Goal: Task Accomplishment & Management: Use online tool/utility

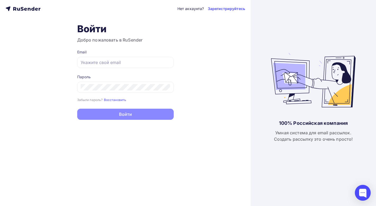
type input "[EMAIL_ADDRESS][DOMAIN_NAME]"
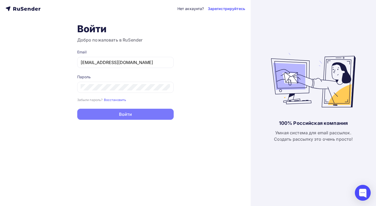
click at [133, 113] on button "Войти" at bounding box center [125, 114] width 97 height 11
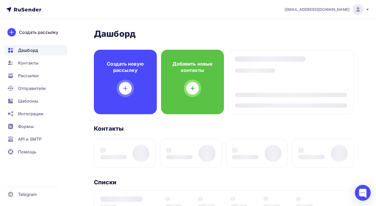
click at [133, 113] on div "Дашборд Дашборд Пару шагов, чтобы начать работу! Закрыть Выполните эти шаги, чт…" at bounding box center [224, 200] width 260 height 343
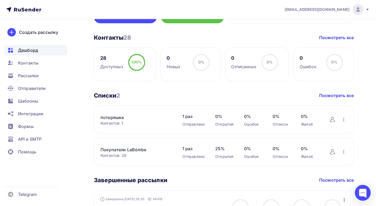
scroll to position [85, 0]
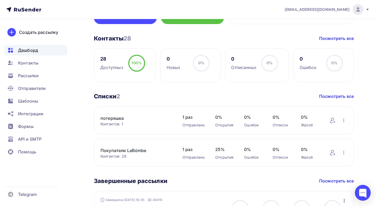
click at [106, 61] on div "28" at bounding box center [111, 59] width 23 height 6
click at [112, 149] on link "Покупатели LaBómbe" at bounding box center [136, 150] width 71 height 6
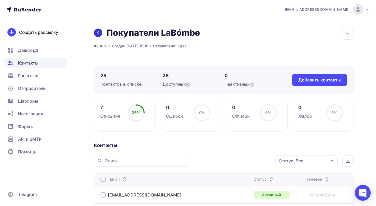
click at [99, 33] on icon at bounding box center [98, 33] width 4 height 4
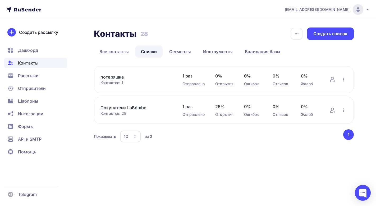
click at [112, 75] on link "потеряшка" at bounding box center [136, 77] width 71 height 6
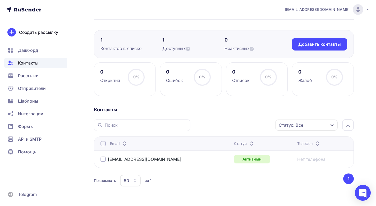
scroll to position [33, 0]
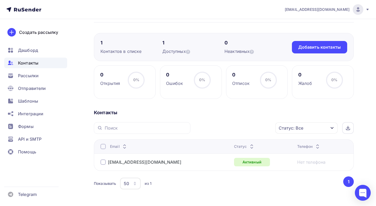
click at [136, 115] on div "Контакты" at bounding box center [224, 113] width 260 height 6
click at [346, 183] on button "1" at bounding box center [348, 181] width 11 height 11
click at [347, 183] on button "1" at bounding box center [348, 181] width 11 height 11
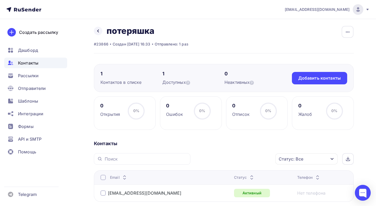
scroll to position [0, 0]
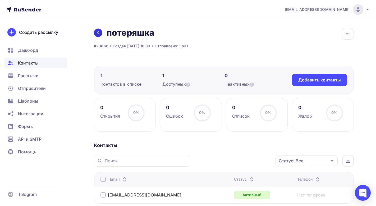
click at [98, 30] on link at bounding box center [98, 33] width 8 height 8
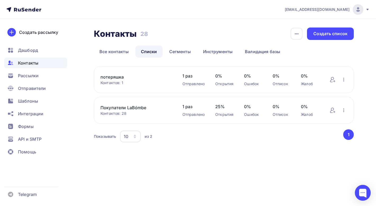
click at [128, 106] on link "Покупатели LaBómbe" at bounding box center [136, 107] width 71 height 6
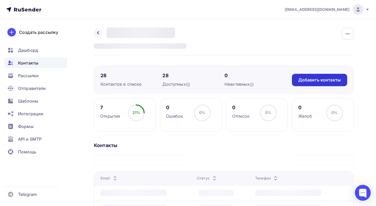
click at [313, 81] on div "Добавить контакты" at bounding box center [319, 80] width 43 height 6
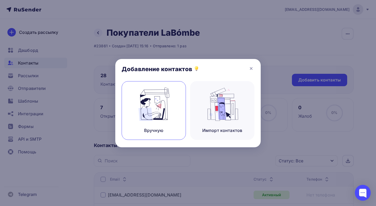
click at [176, 109] on div "Вручную" at bounding box center [154, 110] width 64 height 59
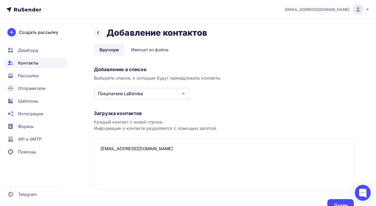
paste textarea "[EMAIL_ADDRESS][DOMAIN_NAME]"
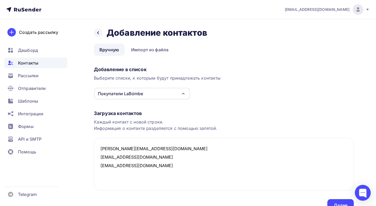
paste textarea "[EMAIL_ADDRESS][DOMAIN_NAME]"
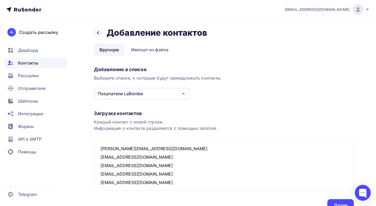
scroll to position [3, 0]
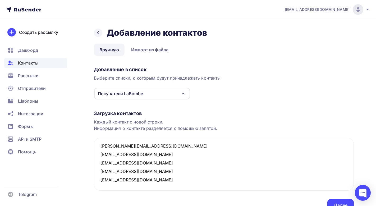
paste textarea "[EMAIL_ADDRESS][DOMAIN_NAME]"
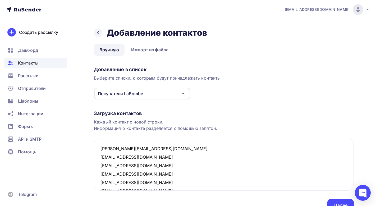
scroll to position [27, 0]
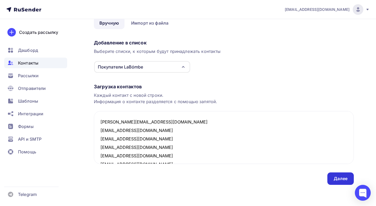
type textarea "ya.kaptsova@yandex.ru wildwisper@gmail.com ekaterinakray@gmail.com sharovaelen@…"
click at [340, 177] on div "Далее" at bounding box center [341, 179] width 14 height 6
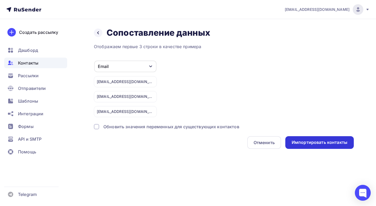
click at [306, 145] on div "Импортировать контакты" at bounding box center [320, 142] width 56 height 6
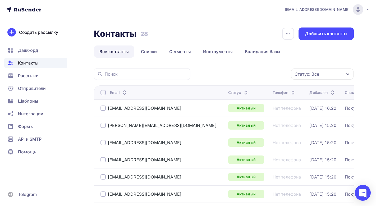
click at [104, 52] on link "Все контакты" at bounding box center [114, 51] width 40 height 12
click at [22, 60] on span "Контакты" at bounding box center [28, 63] width 20 height 6
click at [101, 36] on h2 "Контакты" at bounding box center [115, 34] width 43 height 11
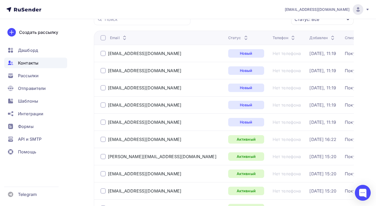
scroll to position [58, 0]
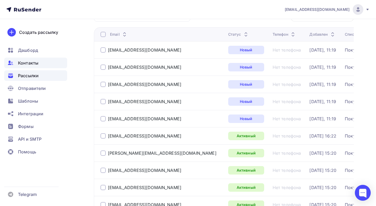
click at [34, 77] on span "Рассылки" at bounding box center [28, 75] width 21 height 6
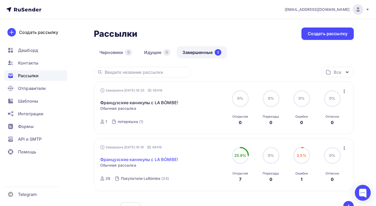
click at [157, 160] on link "Французские каникулы с LA BÓMBE!" at bounding box center [139, 159] width 78 height 6
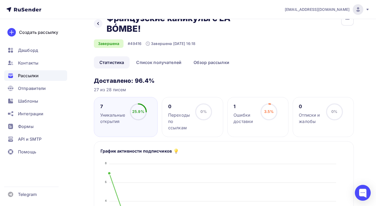
scroll to position [9, 0]
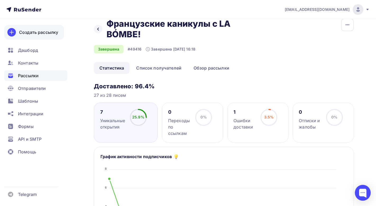
click at [43, 33] on div "Создать рассылку" at bounding box center [38, 32] width 39 height 6
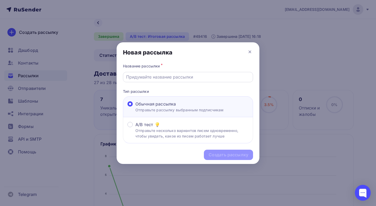
click at [206, 76] on input "text" at bounding box center [188, 77] width 124 height 6
click at [204, 63] on div "Название рассылки *" at bounding box center [188, 65] width 130 height 7
click at [250, 51] on icon at bounding box center [250, 52] width 6 height 6
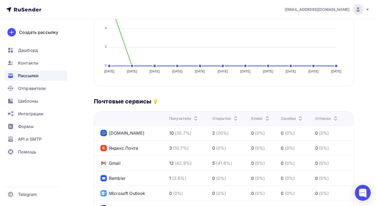
scroll to position [109, 0]
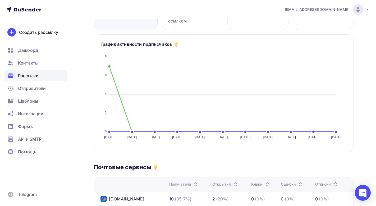
click at [46, 71] on div "Рассылки" at bounding box center [35, 75] width 63 height 11
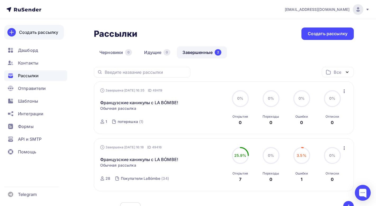
click at [41, 32] on div "Создать рассылку" at bounding box center [38, 32] width 39 height 6
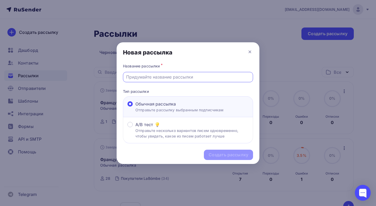
click at [150, 76] on input "text" at bounding box center [188, 77] width 124 height 6
click at [169, 79] on input "text" at bounding box center [188, 77] width 124 height 6
type input "Французские каникулы с LA BÓMBE!"
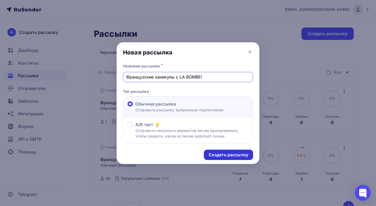
click at [224, 157] on div "Создать рассылку" at bounding box center [229, 155] width 40 height 6
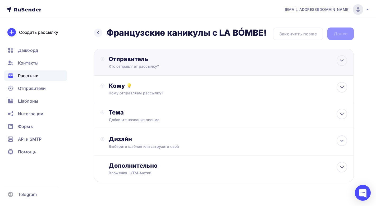
click at [167, 63] on div "Отправитель Кто отправляет рассылку? Email * info@labombe.ru info@labombe.ru До…" at bounding box center [166, 62] width 115 height 14
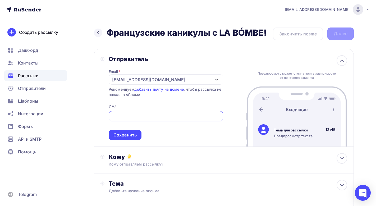
click at [152, 115] on input "text" at bounding box center [166, 116] width 108 height 6
type input "LA BÓMBE atelier"
click at [162, 100] on div "Email * info@labombe.ru info@labombe.ru Добавить отправителя Рекомендуем добави…" at bounding box center [166, 102] width 115 height 78
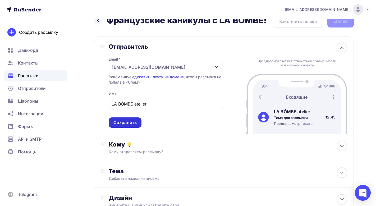
scroll to position [21, 0]
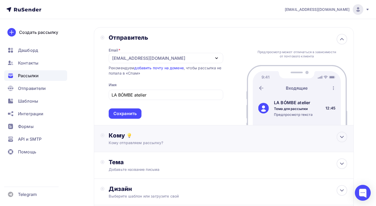
click at [133, 137] on div "Кому" at bounding box center [228, 135] width 239 height 7
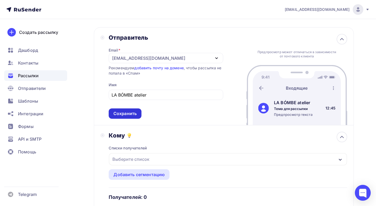
click at [130, 114] on div "Сохранить" at bounding box center [124, 114] width 23 height 6
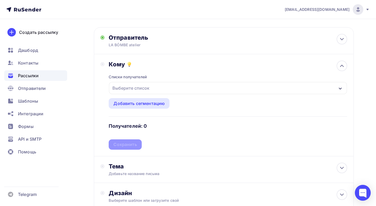
click at [140, 89] on div "Выберите список" at bounding box center [130, 88] width 41 height 10
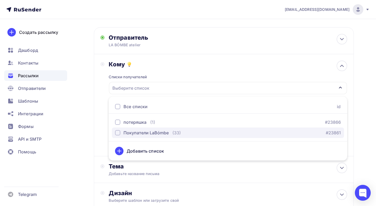
click at [119, 132] on div "button" at bounding box center [117, 132] width 5 height 5
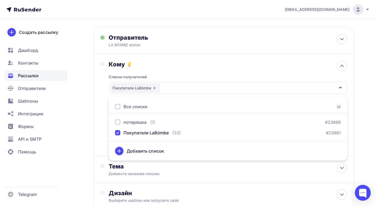
click at [106, 119] on div "Кому Списки получателей Покупатели LaBómbe Все списки id потеряшка (1) #23866 П…" at bounding box center [224, 105] width 247 height 89
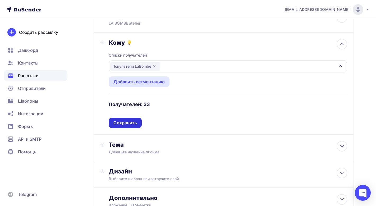
click at [126, 121] on div "Сохранить" at bounding box center [124, 123] width 23 height 6
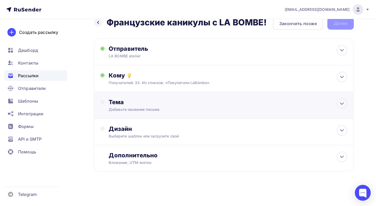
click at [138, 113] on div "Тема Добавьте название письма Тема * Рекомендуем использовать не более 150 симв…" at bounding box center [224, 105] width 260 height 27
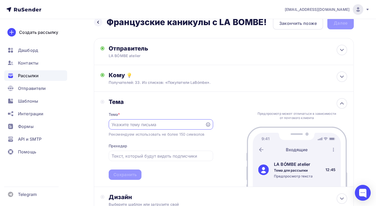
scroll to position [0, 0]
click at [136, 124] on input "text" at bounding box center [157, 124] width 90 height 6
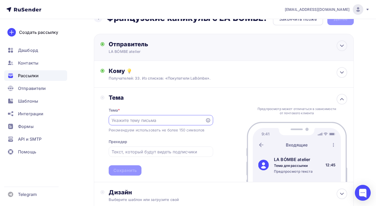
scroll to position [15, 0]
type input "@"
type input """
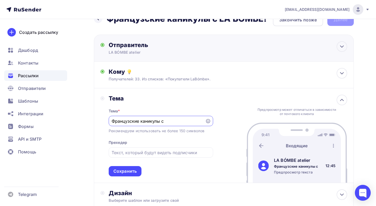
scroll to position [10, 0]
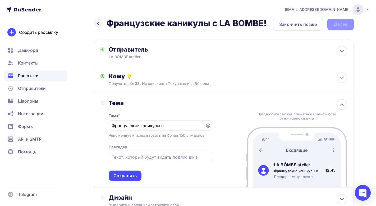
drag, startPoint x: 265, startPoint y: 24, endPoint x: 110, endPoint y: 23, distance: 155.3
click at [110, 23] on h2 "Французские каникулы с LA BÓMBE!" at bounding box center [187, 23] width 160 height 11
copy h2 "Французские каникулы с LA BÓMBE"
click at [157, 125] on input "Французские каникулы с" at bounding box center [157, 125] width 90 height 6
paste input "LA BÓMBE"
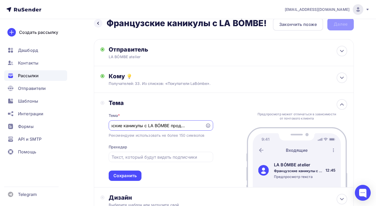
scroll to position [0, 18]
type input "Французские каникулы с LA BÓMBE продолжаются!"
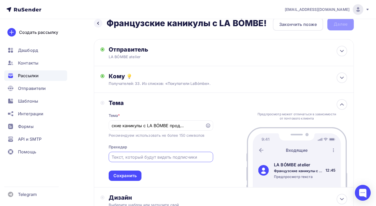
scroll to position [0, 0]
click at [160, 157] on input "text" at bounding box center [161, 157] width 98 height 6
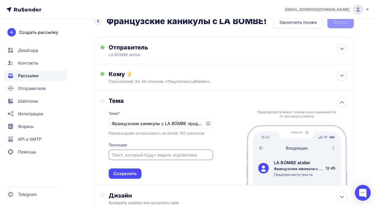
scroll to position [13, 0]
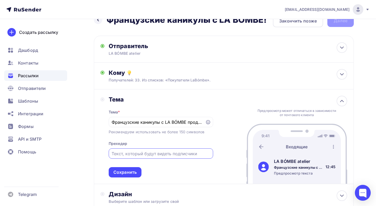
click at [161, 155] on input "text" at bounding box center [161, 154] width 98 height 6
paste input "La Bombe приглашает тебя туда, где искусство пьянит не меньше, чем бокал шампан…"
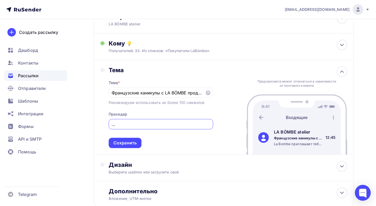
scroll to position [43, 0]
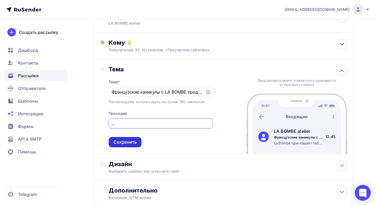
type input "La Bombe приглашает тебя туда, где искусство пьянит не меньше, чем бокал шампан…"
click at [135, 143] on div "Сохранить" at bounding box center [124, 142] width 23 height 6
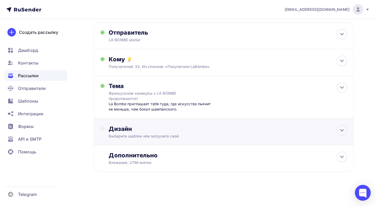
click at [157, 134] on div "Выберите шаблон или загрузите свой" at bounding box center [216, 136] width 215 height 5
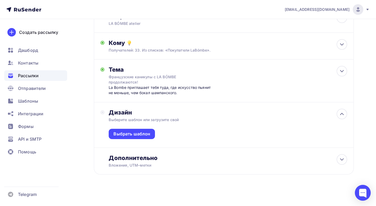
scroll to position [43, 0]
click at [144, 134] on div "Выбрать шаблон" at bounding box center [131, 134] width 37 height 6
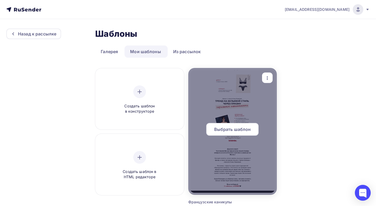
click at [218, 130] on span "Выбрать шаблон" at bounding box center [232, 129] width 37 height 6
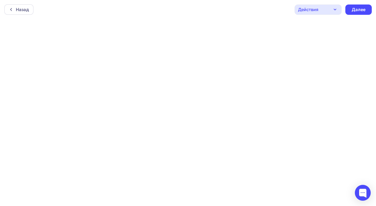
click at [332, 9] on div "Действия" at bounding box center [318, 9] width 47 height 10
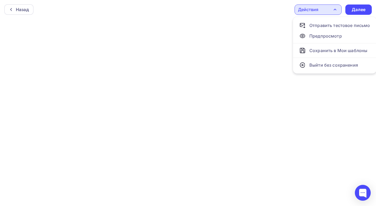
click at [332, 8] on div "Действия" at bounding box center [318, 9] width 47 height 10
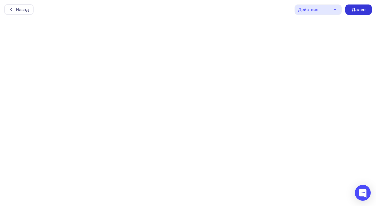
click at [351, 10] on div "Далее" at bounding box center [358, 9] width 26 height 10
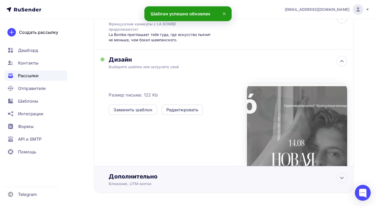
scroll to position [93, 0]
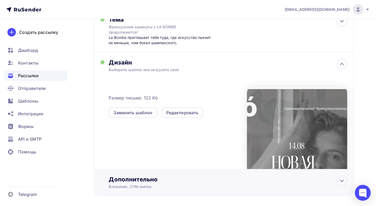
click at [155, 178] on div "Дополнительно" at bounding box center [228, 179] width 239 height 7
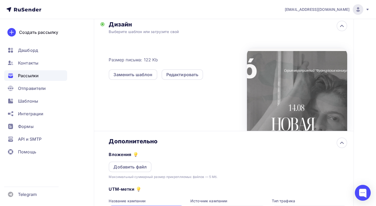
scroll to position [142, 0]
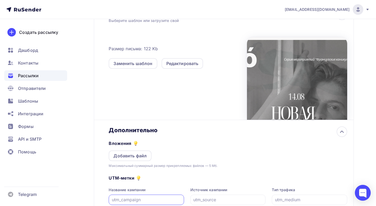
click at [156, 127] on div "Дополнительно" at bounding box center [228, 129] width 239 height 7
click at [343, 133] on icon at bounding box center [342, 132] width 6 height 6
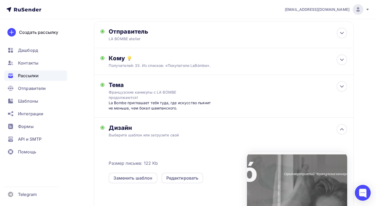
scroll to position [29, 0]
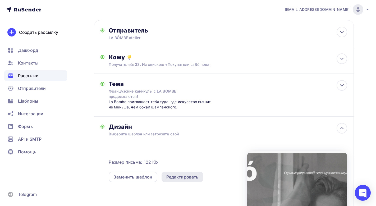
click at [180, 181] on div "Редактировать" at bounding box center [183, 177] width 42 height 11
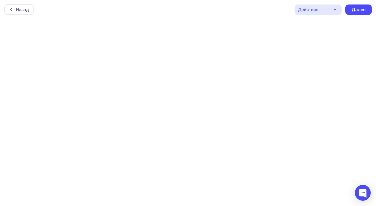
click at [305, 11] on div "Действия" at bounding box center [308, 9] width 20 height 6
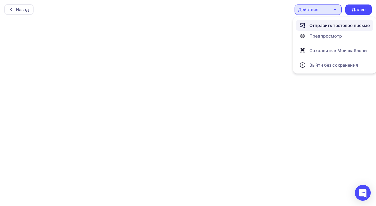
click at [309, 29] on link "Отправить тестовое письмо" at bounding box center [334, 25] width 77 height 11
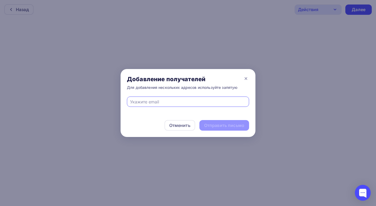
type input "[PERSON_NAME][EMAIL_ADDRESS][DOMAIN_NAME]"
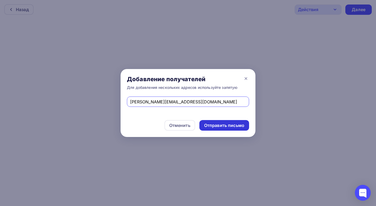
click at [219, 124] on div "Отправить письмо" at bounding box center [224, 125] width 40 height 6
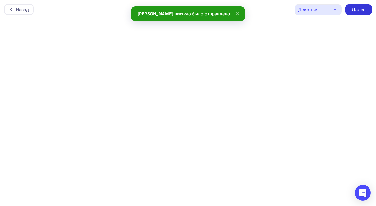
click at [354, 7] on div "Далее" at bounding box center [359, 10] width 14 height 6
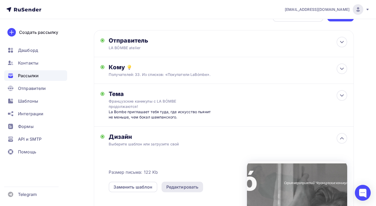
scroll to position [58, 0]
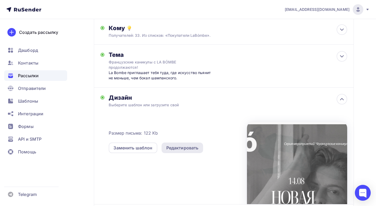
click at [173, 148] on div "Редактировать" at bounding box center [182, 148] width 32 height 6
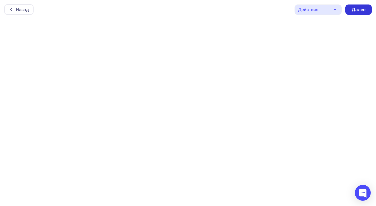
click at [357, 12] on div "Далее" at bounding box center [359, 10] width 14 height 6
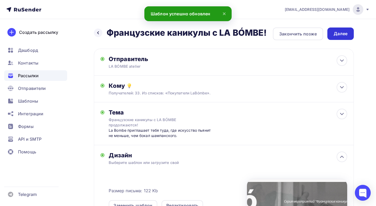
click at [339, 31] on div "Далее" at bounding box center [341, 34] width 14 height 6
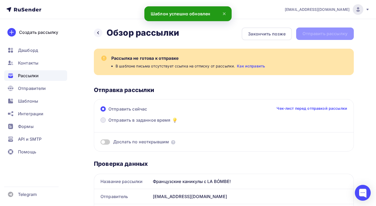
click at [101, 122] on label "Отправить в заданное время" at bounding box center [140, 120] width 78 height 7
click at [108, 123] on input "Отправить в заданное время" at bounding box center [108, 123] width 0 height 0
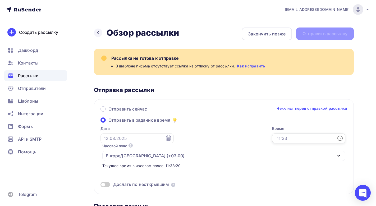
click at [272, 141] on input "text" at bounding box center [308, 138] width 73 height 10
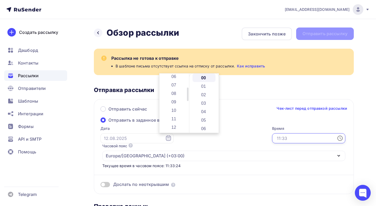
scroll to position [59, 0]
click at [176, 117] on li "12" at bounding box center [174, 120] width 23 height 8
type input "12:00"
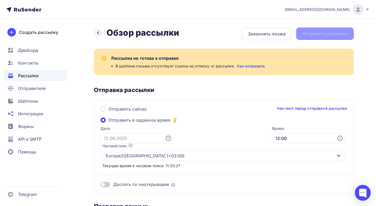
click at [272, 143] on div "Время 12:00" at bounding box center [308, 134] width 73 height 17
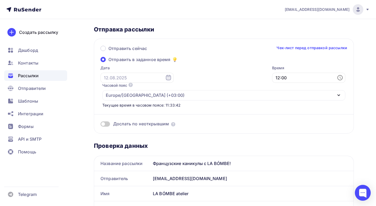
scroll to position [0, 0]
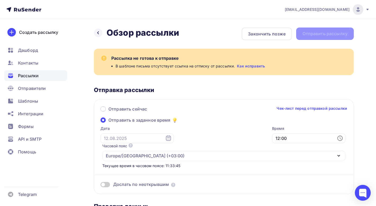
click at [312, 108] on link "Чек-лист перед отправкой рассылки" at bounding box center [312, 108] width 71 height 5
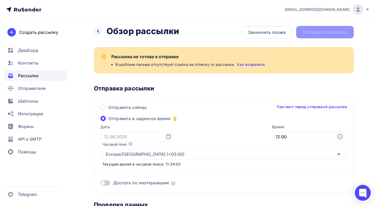
click at [196, 98] on div "Отправить сейчас Чек-лист перед отправкой рассылки Отправить в заданное время Д…" at bounding box center [224, 145] width 260 height 95
click at [322, 35] on div "Назад Обзор рассылки Обзор рассылки Закончить позже Отправить рассылку" at bounding box center [224, 32] width 260 height 13
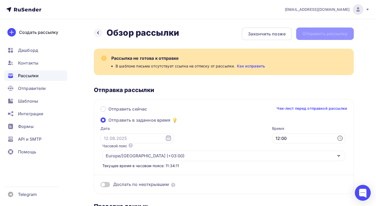
scroll to position [6, 0]
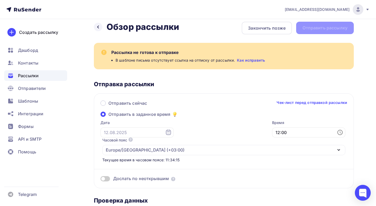
click at [249, 61] on link "Как исправить" at bounding box center [251, 60] width 28 height 5
click at [98, 28] on icon at bounding box center [98, 27] width 4 height 4
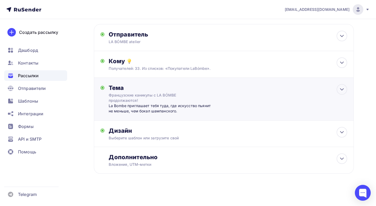
scroll to position [27, 0]
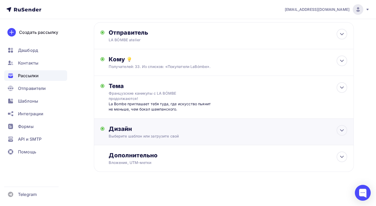
click at [174, 134] on div "Выберите шаблон или загрузите свой" at bounding box center [216, 136] width 215 height 5
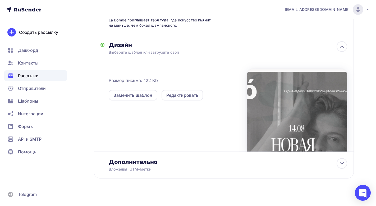
scroll to position [117, 0]
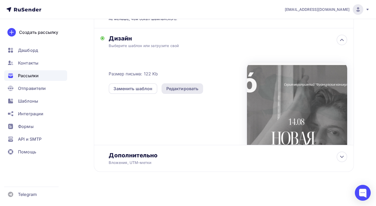
click at [185, 90] on div "Редактировать" at bounding box center [182, 88] width 32 height 6
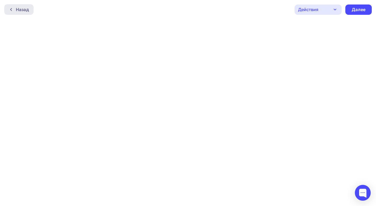
click at [6, 9] on div "Назад" at bounding box center [18, 9] width 29 height 11
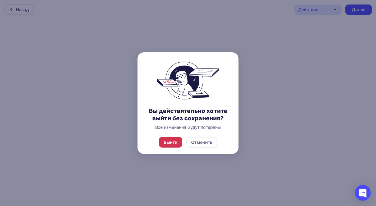
click at [174, 139] on div "Выйти" at bounding box center [171, 142] width 14 height 6
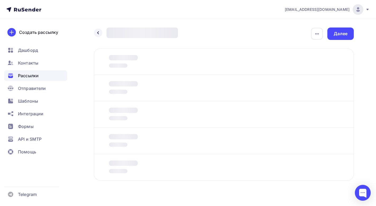
scroll to position [9, 0]
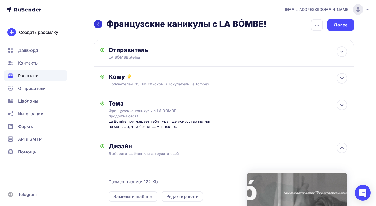
click at [98, 25] on icon at bounding box center [98, 24] width 4 height 4
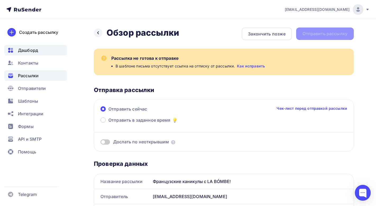
click at [37, 48] on span "Дашборд" at bounding box center [28, 50] width 20 height 6
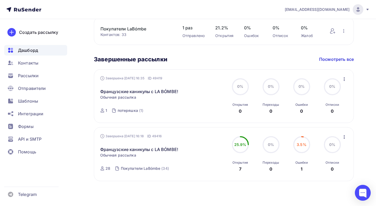
scroll to position [206, 0]
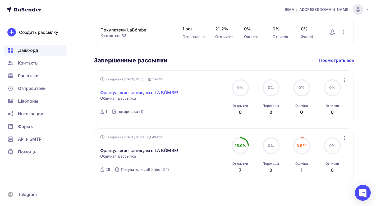
click at [139, 94] on link "Французские каникулы с LA BÓMBE!" at bounding box center [139, 92] width 78 height 6
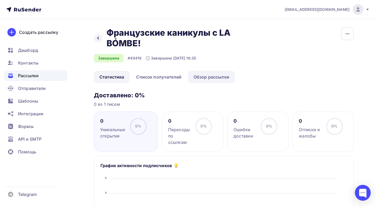
click at [203, 79] on link "Обзор рассылки" at bounding box center [211, 77] width 47 height 12
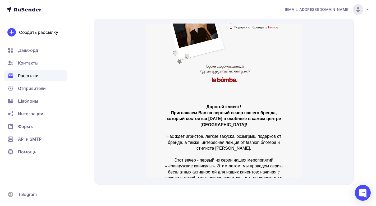
scroll to position [279, 0]
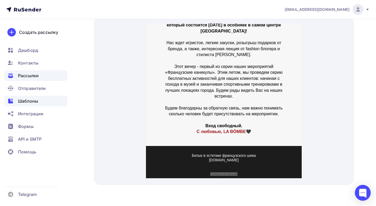
click at [43, 100] on div "Шаблоны" at bounding box center [35, 101] width 63 height 11
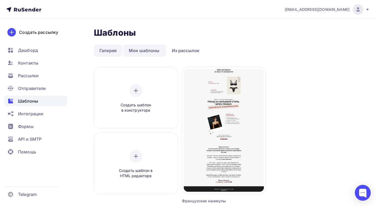
click at [108, 55] on link "Галерея" at bounding box center [108, 50] width 28 height 12
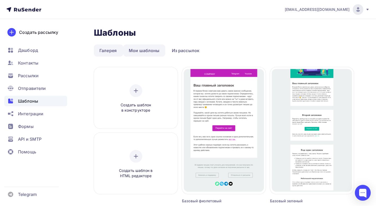
click at [135, 55] on link "Мои шаблоны" at bounding box center [144, 50] width 42 height 12
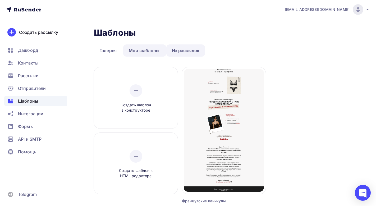
click at [189, 54] on link "Из рассылок" at bounding box center [185, 50] width 39 height 12
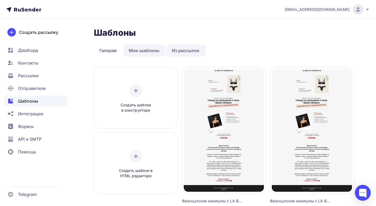
click at [124, 50] on link "Мои шаблоны" at bounding box center [144, 50] width 42 height 12
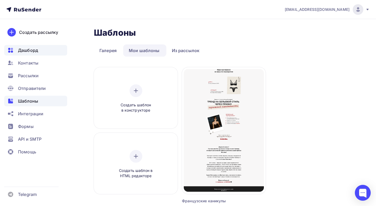
click at [33, 48] on span "Дашборд" at bounding box center [28, 50] width 20 height 6
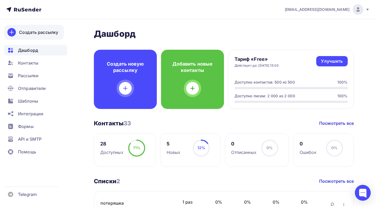
click at [39, 32] on div "Создать рассылку" at bounding box center [38, 32] width 39 height 6
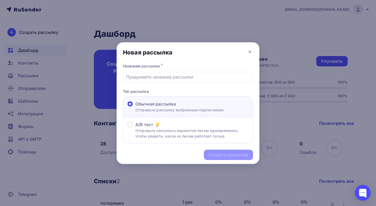
click at [251, 48] on div "Новая рассылка" at bounding box center [188, 52] width 143 height 20
click at [252, 52] on icon at bounding box center [250, 52] width 6 height 6
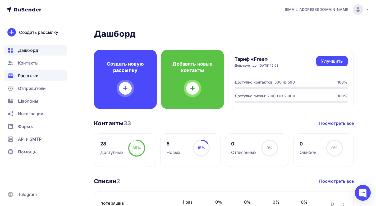
click at [38, 72] on div "Рассылки" at bounding box center [35, 75] width 63 height 11
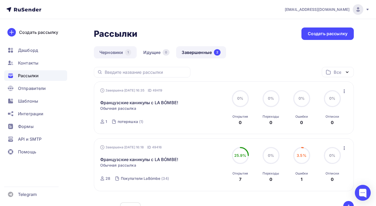
click at [120, 47] on link "Черновики 1" at bounding box center [115, 52] width 43 height 12
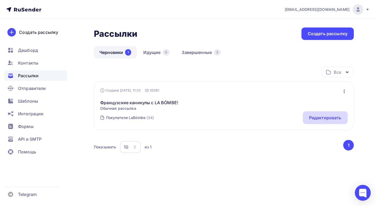
click at [321, 120] on div "Редактировать" at bounding box center [325, 118] width 32 height 6
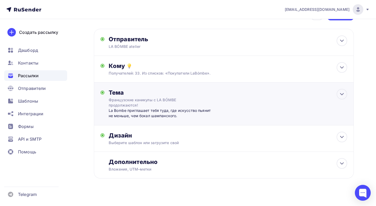
scroll to position [27, 0]
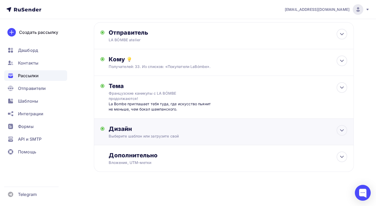
click at [170, 129] on div "Дизайн" at bounding box center [228, 128] width 239 height 7
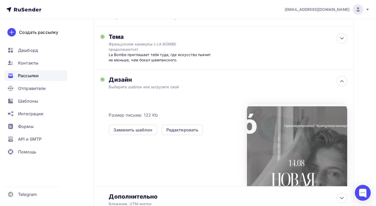
scroll to position [117, 0]
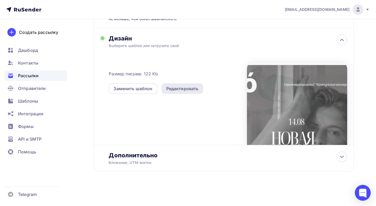
click at [191, 86] on div "Редактировать" at bounding box center [182, 88] width 32 height 6
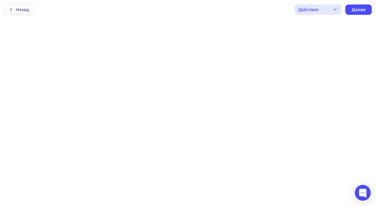
scroll to position [1, 0]
click at [353, 9] on div "Далее" at bounding box center [359, 8] width 14 height 6
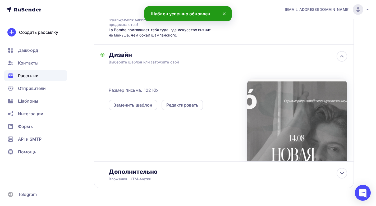
scroll to position [117, 0]
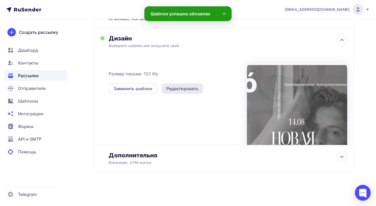
click at [167, 86] on div "Редактировать" at bounding box center [182, 88] width 32 height 6
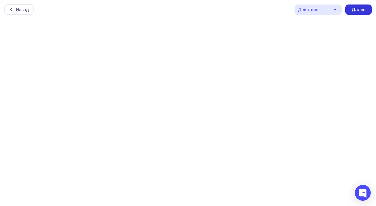
click at [360, 11] on div "Далее" at bounding box center [359, 10] width 14 height 6
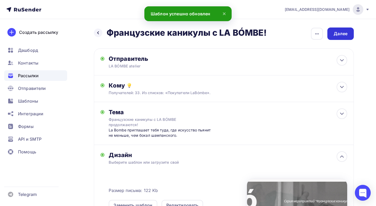
click at [341, 38] on div "Далее" at bounding box center [340, 34] width 26 height 12
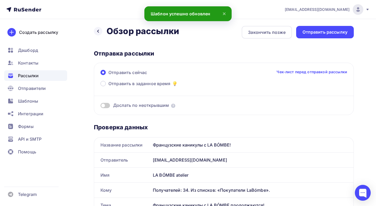
scroll to position [3, 0]
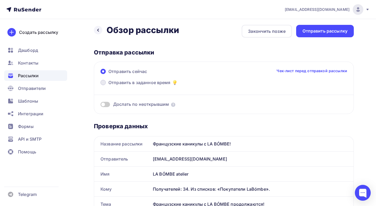
click at [154, 81] on span "Отправить в заданное время" at bounding box center [139, 82] width 62 height 6
click at [108, 86] on input "Отправить в заданное время" at bounding box center [108, 86] width 0 height 0
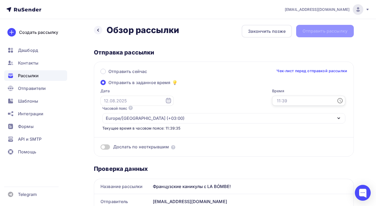
click at [272, 100] on input "text" at bounding box center [308, 101] width 73 height 10
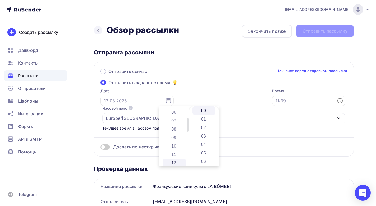
click at [177, 162] on li "12" at bounding box center [174, 163] width 23 height 8
type input "12:00"
click at [234, 135] on div "Отправить сейчас Чек-лист перед отправкой рассылки Отправить в заданное время Д…" at bounding box center [224, 109] width 260 height 95
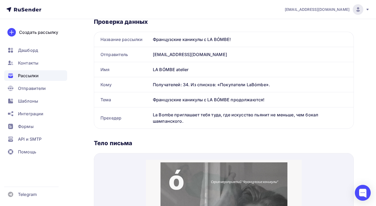
scroll to position [0, 0]
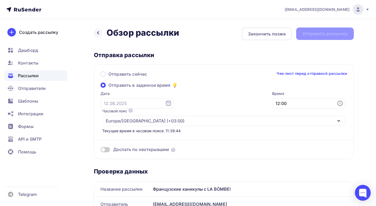
click at [334, 33] on div "Назад Обзор рассылки Обзор рассылки Закончить позже Отправить рассылку" at bounding box center [224, 34] width 260 height 13
click at [164, 86] on span "Отправить в заданное время" at bounding box center [139, 85] width 62 height 6
click at [108, 88] on input "Отправить в заданное время" at bounding box center [108, 88] width 0 height 0
click at [307, 31] on div "Назад Обзор рассылки Обзор рассылки Закончить позже Отправить рассылку" at bounding box center [224, 34] width 260 height 13
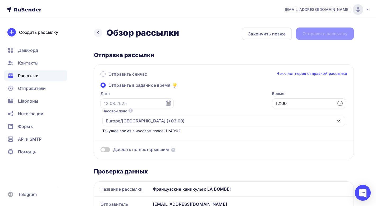
click at [201, 168] on div "Проверка данных" at bounding box center [224, 171] width 260 height 7
click at [285, 74] on link "Чек-лист перед отправкой рассылки" at bounding box center [312, 73] width 71 height 5
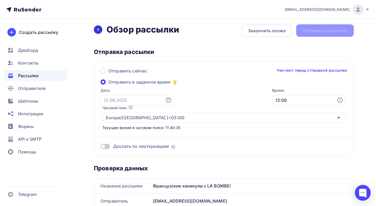
click at [99, 30] on icon at bounding box center [98, 30] width 4 height 4
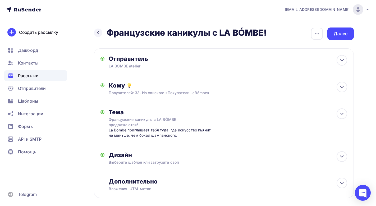
scroll to position [27, 0]
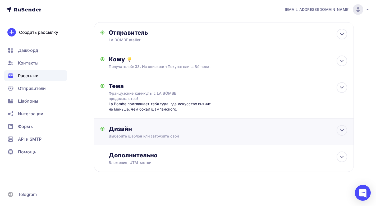
click at [134, 128] on div "Дизайн" at bounding box center [228, 128] width 239 height 7
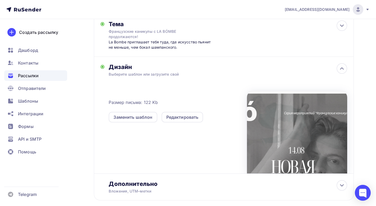
scroll to position [117, 0]
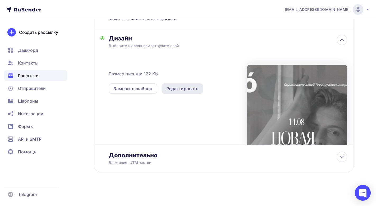
click at [188, 88] on div "Редактировать" at bounding box center [182, 88] width 32 height 6
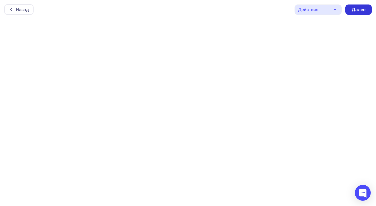
click at [359, 9] on div "Далее" at bounding box center [359, 10] width 14 height 6
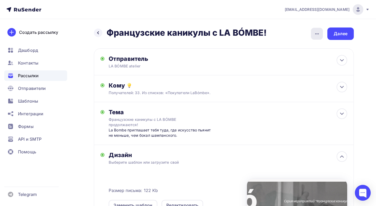
click at [315, 38] on div "button" at bounding box center [317, 34] width 12 height 12
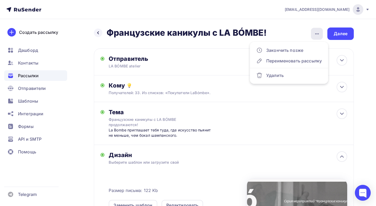
click at [315, 35] on icon "button" at bounding box center [317, 34] width 6 height 6
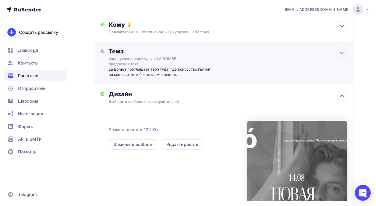
scroll to position [103, 0]
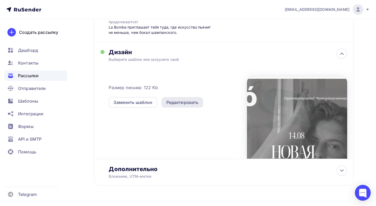
click at [164, 102] on div "Редактировать" at bounding box center [183, 102] width 42 height 11
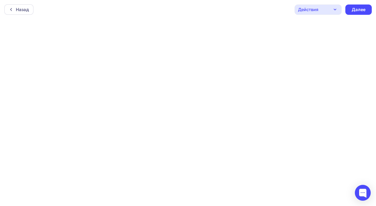
click at [323, 9] on div "Действия" at bounding box center [318, 9] width 47 height 10
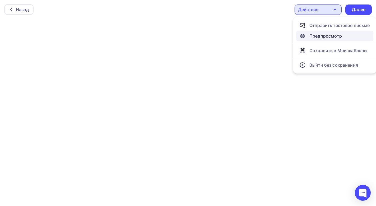
click at [323, 34] on div "Предпросмотр" at bounding box center [325, 36] width 33 height 6
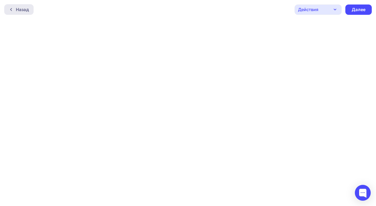
click at [20, 5] on div "Назад" at bounding box center [18, 9] width 29 height 11
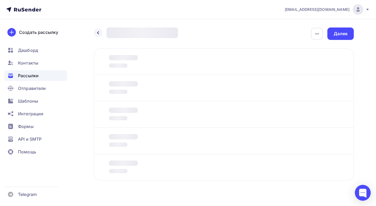
scroll to position [9, 0]
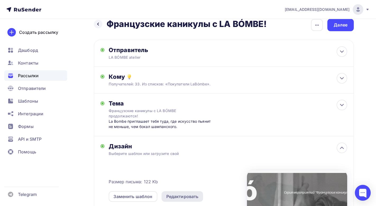
click at [185, 200] on div "Редактировать" at bounding box center [183, 196] width 42 height 11
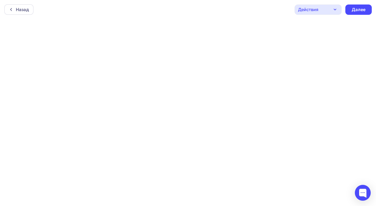
click at [311, 11] on div "Действия" at bounding box center [308, 9] width 20 height 6
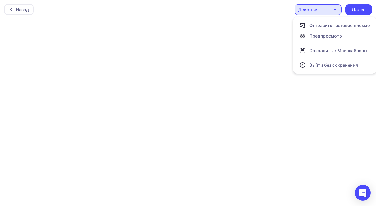
click at [225, 10] on div "Назад Действия Отправить тестовое письмо Предпросмотр Сохранить в Мои шаблоны В…" at bounding box center [188, 9] width 376 height 19
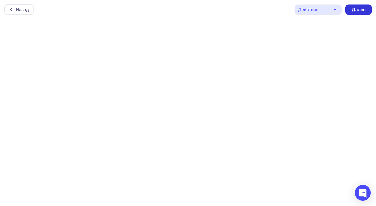
click at [351, 7] on div "Далее" at bounding box center [358, 9] width 26 height 10
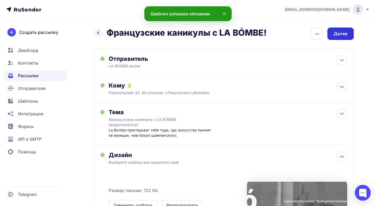
click at [332, 31] on div "Далее" at bounding box center [340, 34] width 26 height 12
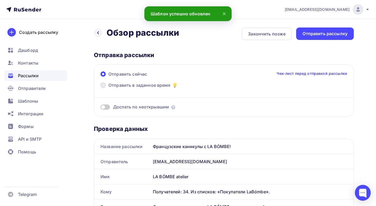
click at [138, 88] on span "Отправить в заданное время" at bounding box center [139, 85] width 62 height 6
click at [108, 88] on input "Отправить в заданное время" at bounding box center [108, 88] width 0 height 0
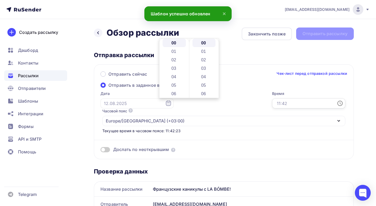
click at [272, 103] on input "text" at bounding box center [308, 103] width 73 height 10
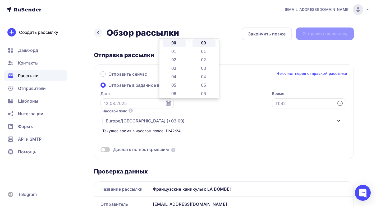
click at [222, 134] on div "Дослать по неоткрывшим" at bounding box center [224, 143] width 247 height 19
click at [340, 103] on icon at bounding box center [341, 103] width 2 height 2
click at [177, 75] on li "12" at bounding box center [174, 77] width 23 height 8
type input "12:00"
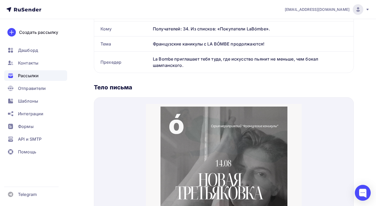
click at [74, 151] on div "Назад Обзор рассылки Обзор рассылки Закончить позже Отправить рассылку Отправка…" at bounding box center [188, 50] width 376 height 473
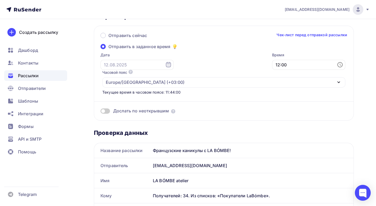
scroll to position [0, 0]
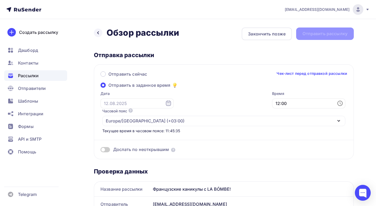
click at [306, 39] on div "Назад Обзор рассылки Обзор рассылки Закончить позже Отправить рассылку" at bounding box center [224, 34] width 260 height 13
click at [306, 35] on div "Назад Обзор рассылки Обзор рассылки Закончить позже Отправить рассылку" at bounding box center [224, 34] width 260 height 13
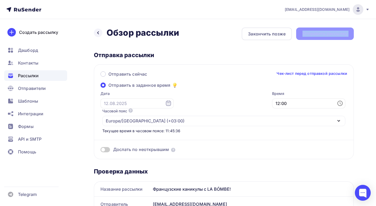
click at [306, 35] on div "Назад Обзор рассылки Обзор рассылки Закончить позже Отправить рассылку" at bounding box center [224, 34] width 260 height 13
click at [275, 63] on div "Отправка рассылки Отправить сейчас Чек-лист перед отправкой рассылки Отправить …" at bounding box center [224, 105] width 260 height 108
click at [106, 72] on label "Отправить сейчас" at bounding box center [124, 74] width 47 height 7
click at [108, 77] on input "Отправить сейчас" at bounding box center [108, 77] width 0 height 0
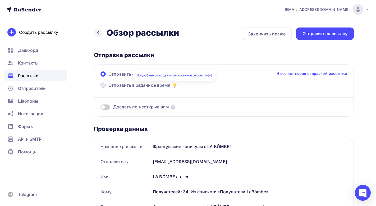
click at [175, 85] on icon at bounding box center [174, 84] width 3 height 3
click at [108, 88] on input "Отправить в заданное время" at bounding box center [108, 88] width 0 height 0
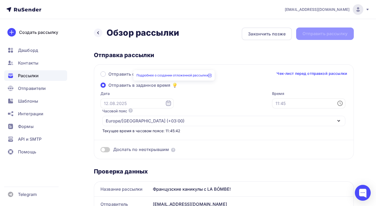
click at [212, 75] on icon at bounding box center [209, 75] width 3 height 3
click at [338, 105] on icon at bounding box center [340, 103] width 5 height 5
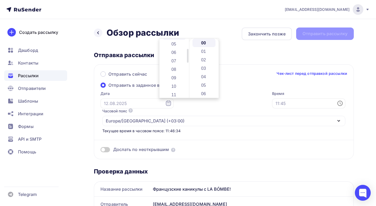
scroll to position [45, 0]
click at [177, 56] on li "12" at bounding box center [174, 55] width 23 height 8
type input "12:00"
click at [190, 116] on div "Отправить сейчас Чек-лист перед отправкой рассылки Отправить в заданное время Д…" at bounding box center [224, 111] width 260 height 95
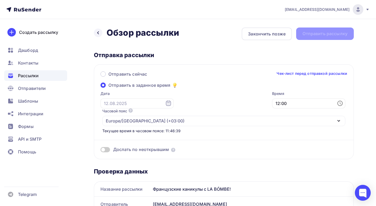
click at [153, 108] on div "Дата" at bounding box center [137, 99] width 73 height 17
click at [165, 104] on icon at bounding box center [168, 103] width 6 height 6
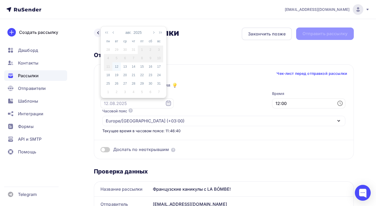
click at [116, 66] on div "12" at bounding box center [116, 66] width 8 height 5
type input "[DATE]"
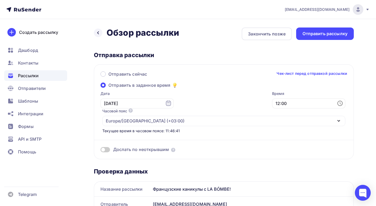
click at [243, 85] on div "Отправить сейчас Чек-лист перед отправкой рассылки Отправить в заданное время Д…" at bounding box center [224, 111] width 260 height 95
click at [314, 36] on div "Отправить рассылку" at bounding box center [325, 34] width 45 height 6
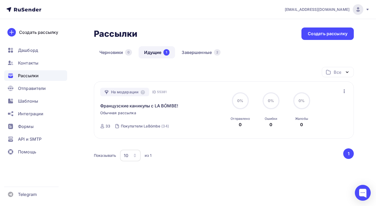
click at [344, 92] on icon "button" at bounding box center [344, 91] width 6 height 6
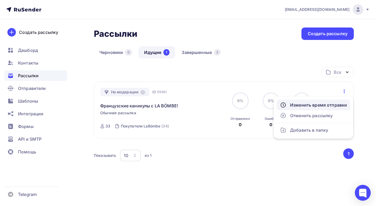
click at [336, 103] on div "Изменить время отправки" at bounding box center [313, 105] width 67 height 6
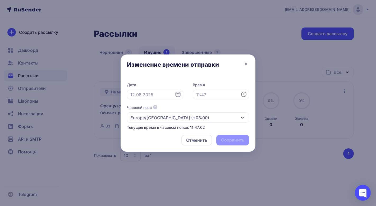
click at [245, 95] on icon at bounding box center [244, 94] width 6 height 6
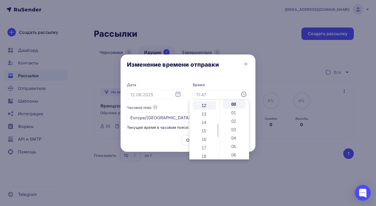
click at [210, 107] on li "12" at bounding box center [204, 105] width 23 height 8
type input "12:00"
click at [226, 73] on div "Изменение времени отправки" at bounding box center [188, 65] width 135 height 22
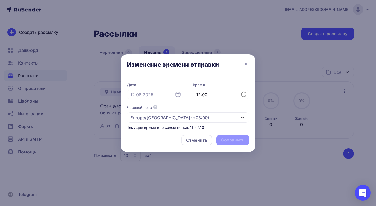
click at [180, 97] on icon at bounding box center [178, 94] width 6 height 6
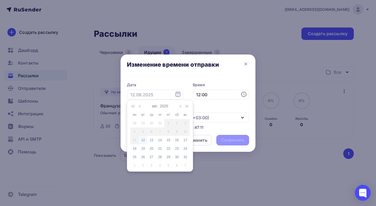
click at [143, 139] on div "12" at bounding box center [143, 140] width 8 height 5
type input "[DATE]"
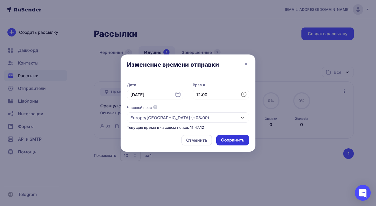
click at [228, 143] on div "Сохранить" at bounding box center [232, 140] width 33 height 11
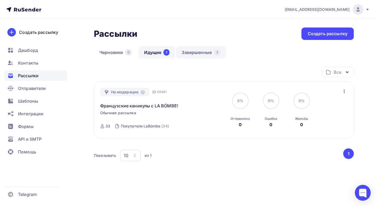
click at [194, 56] on link "Завершенные 2" at bounding box center [201, 52] width 50 height 12
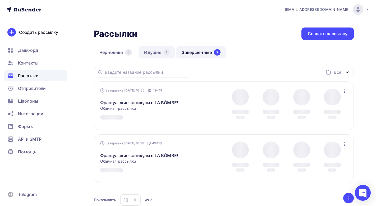
click at [160, 57] on link "Идущие 1" at bounding box center [157, 52] width 37 height 12
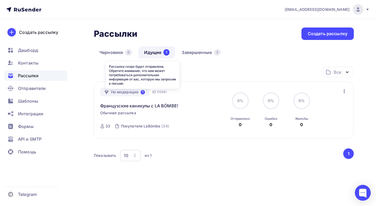
click at [141, 94] on icon at bounding box center [143, 92] width 4 height 4
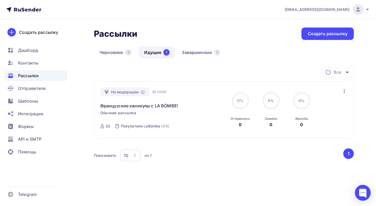
click at [132, 92] on div "На модерации" at bounding box center [124, 92] width 49 height 8
click at [348, 154] on button "1" at bounding box center [348, 153] width 11 height 11
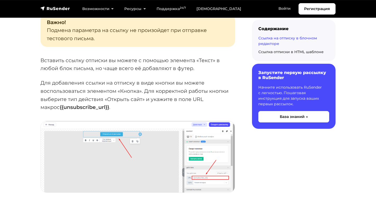
scroll to position [601, 0]
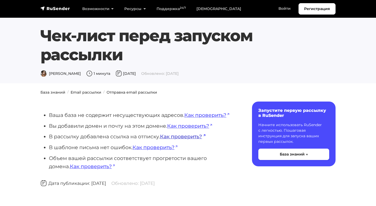
click at [184, 137] on link "Как проверить?" at bounding box center [182, 136] width 45 height 6
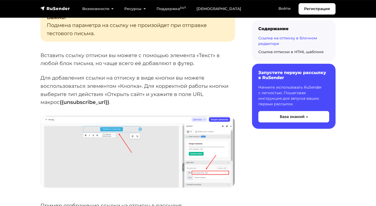
scroll to position [612, 0]
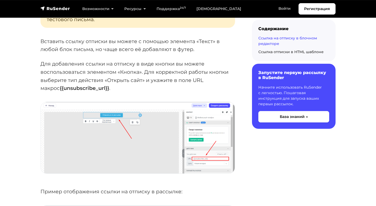
click at [86, 85] on strong "{{unsubscribe_url}}" at bounding box center [84, 88] width 49 height 6
drag, startPoint x: 92, startPoint y: 89, endPoint x: 33, endPoint y: 89, distance: 59.0
click at [33, 89] on section "База знаний Email рассылки Шаблоны и конструктор писем Ссылка на отписку в блоч…" at bounding box center [188, 166] width 376 height 1379
copy p "{{unsubscribe_url}} ."
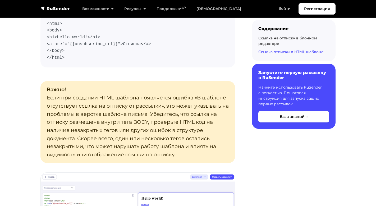
scroll to position [977, 0]
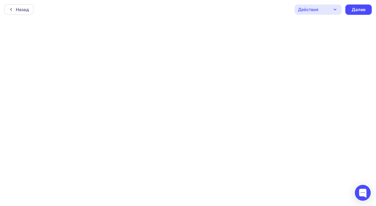
click at [338, 11] on icon "button" at bounding box center [335, 9] width 6 height 6
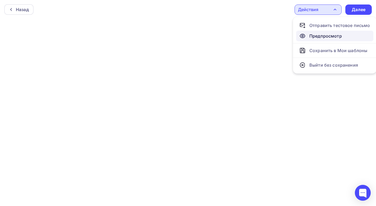
click at [322, 35] on div "Предпросмотр" at bounding box center [325, 36] width 33 height 6
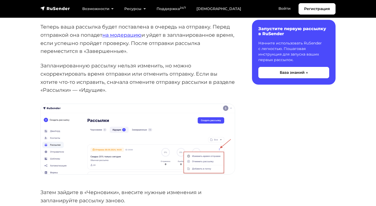
scroll to position [1017, 0]
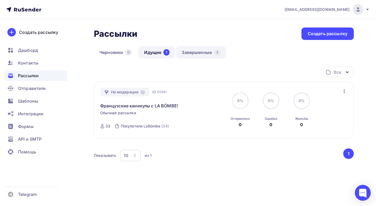
click at [195, 51] on link "Завершенные 2" at bounding box center [201, 52] width 50 height 12
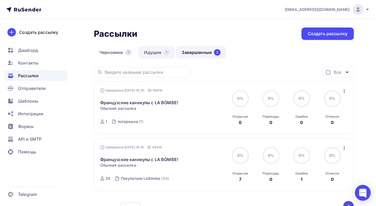
click at [161, 47] on link "Идущие 1" at bounding box center [157, 52] width 37 height 12
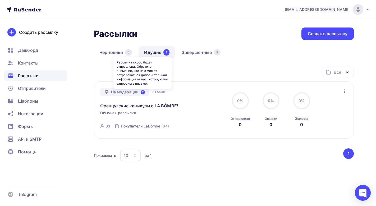
click at [143, 91] on icon at bounding box center [143, 92] width 4 height 4
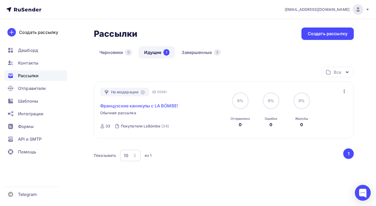
click at [148, 105] on link "Французские каникулы с LA BÓMBE!" at bounding box center [139, 106] width 78 height 6
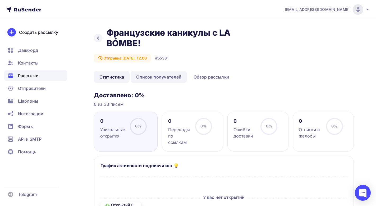
click at [171, 79] on link "Список получателей" at bounding box center [159, 77] width 56 height 12
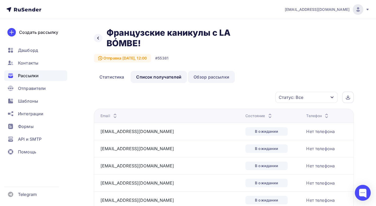
click at [216, 75] on link "Обзор рассылки" at bounding box center [211, 77] width 47 height 12
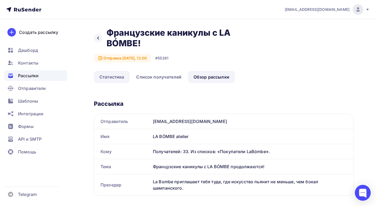
click at [107, 73] on link "Статистика" at bounding box center [112, 77] width 36 height 12
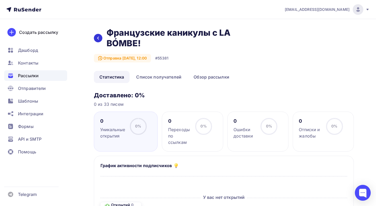
click at [95, 39] on div at bounding box center [98, 38] width 8 height 8
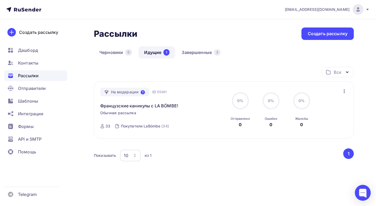
click at [144, 93] on icon at bounding box center [143, 92] width 4 height 4
click at [209, 64] on div "Черновики 0 Идущие 1 Завершенные 2" at bounding box center [224, 56] width 260 height 21
click at [132, 91] on div "На модерации" at bounding box center [124, 92] width 49 height 8
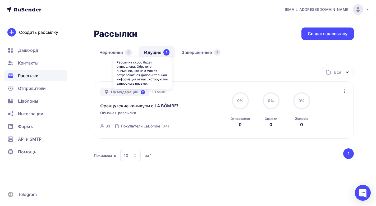
click at [142, 92] on icon at bounding box center [143, 92] width 4 height 4
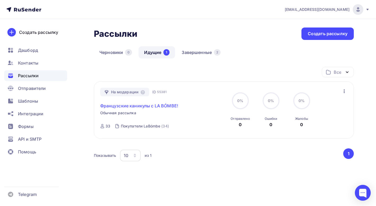
click at [141, 106] on link "Французские каникулы с LA BÓMBE!" at bounding box center [139, 106] width 78 height 6
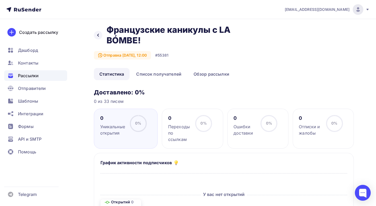
scroll to position [3, 0]
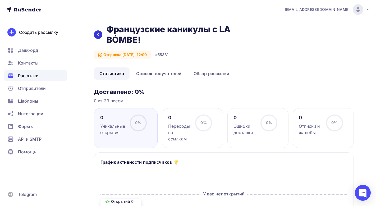
click at [96, 34] on icon at bounding box center [98, 35] width 4 height 4
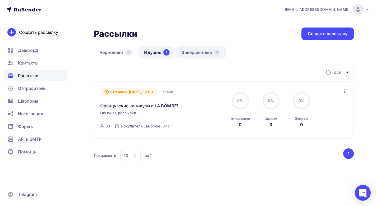
click at [199, 53] on link "Завершенные 2" at bounding box center [201, 52] width 50 height 12
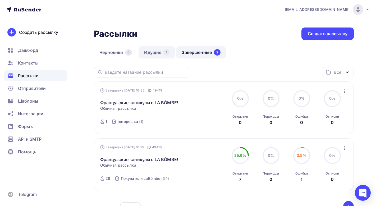
click at [161, 51] on link "Идущие 1" at bounding box center [157, 52] width 37 height 12
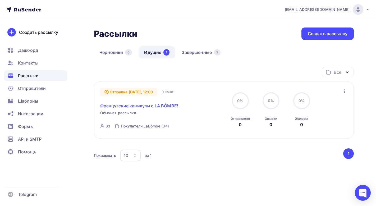
click at [148, 107] on link "Французские каникулы с LA BÓMBE!" at bounding box center [139, 106] width 78 height 6
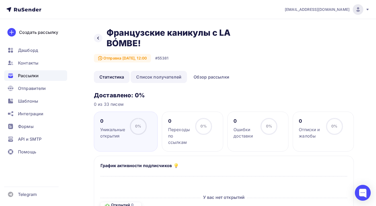
click at [151, 76] on link "Список получателей" at bounding box center [159, 77] width 56 height 12
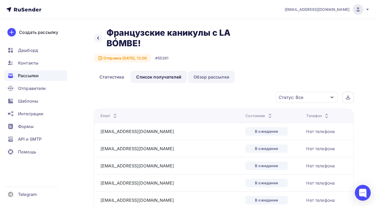
click at [215, 72] on link "Обзор рассылки" at bounding box center [211, 77] width 47 height 12
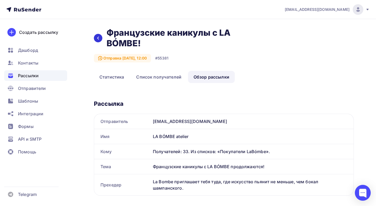
click at [101, 37] on div at bounding box center [98, 38] width 8 height 8
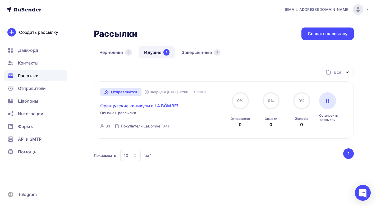
click at [134, 109] on link "Французские каникулы с LA BÓMBE!" at bounding box center [139, 106] width 78 height 6
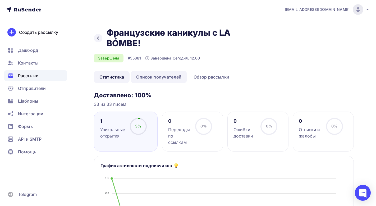
click at [163, 77] on link "Список получателей" at bounding box center [159, 77] width 56 height 12
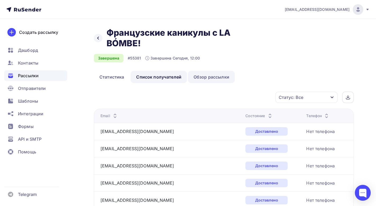
click at [209, 77] on link "Обзор рассылки" at bounding box center [211, 77] width 47 height 12
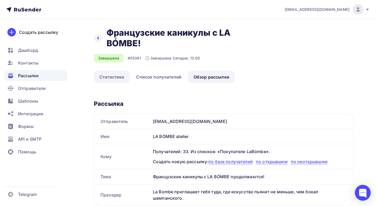
click at [115, 81] on link "Статистика" at bounding box center [112, 77] width 36 height 12
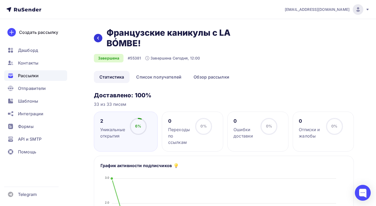
click at [97, 37] on icon at bounding box center [98, 38] width 4 height 4
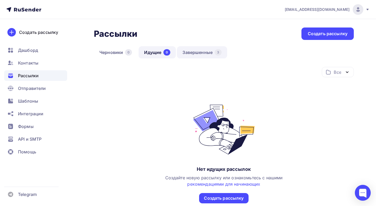
click at [194, 52] on link "Завершенные 3" at bounding box center [202, 52] width 50 height 12
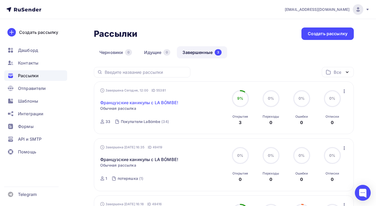
click at [168, 103] on link "Французские каникулы с LA BÓMBE!" at bounding box center [139, 102] width 78 height 6
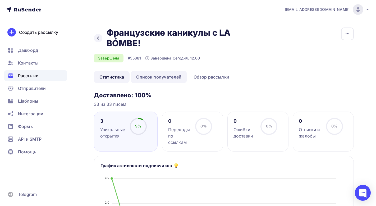
click at [153, 75] on link "Список получателей" at bounding box center [159, 77] width 56 height 12
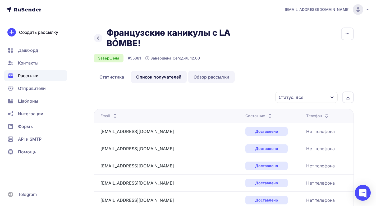
click at [205, 72] on link "Обзор рассылки" at bounding box center [211, 77] width 47 height 12
